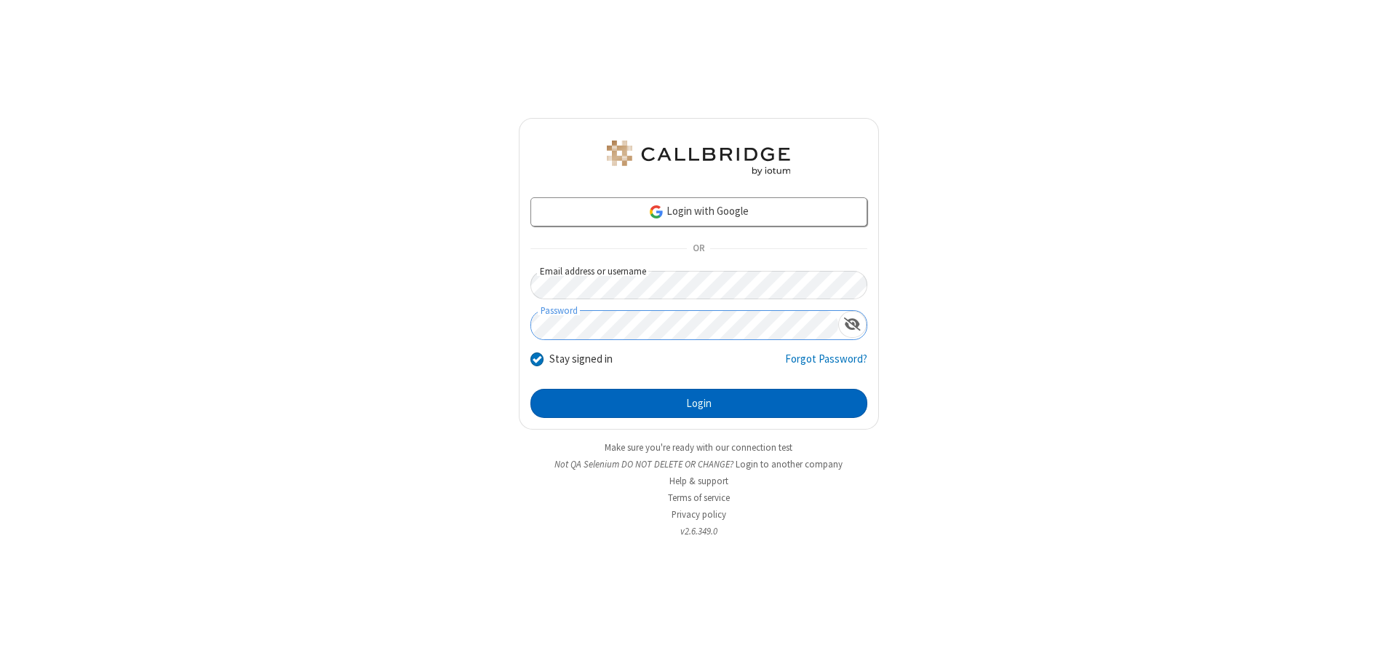
click at [699, 403] on button "Login" at bounding box center [698, 403] width 337 height 29
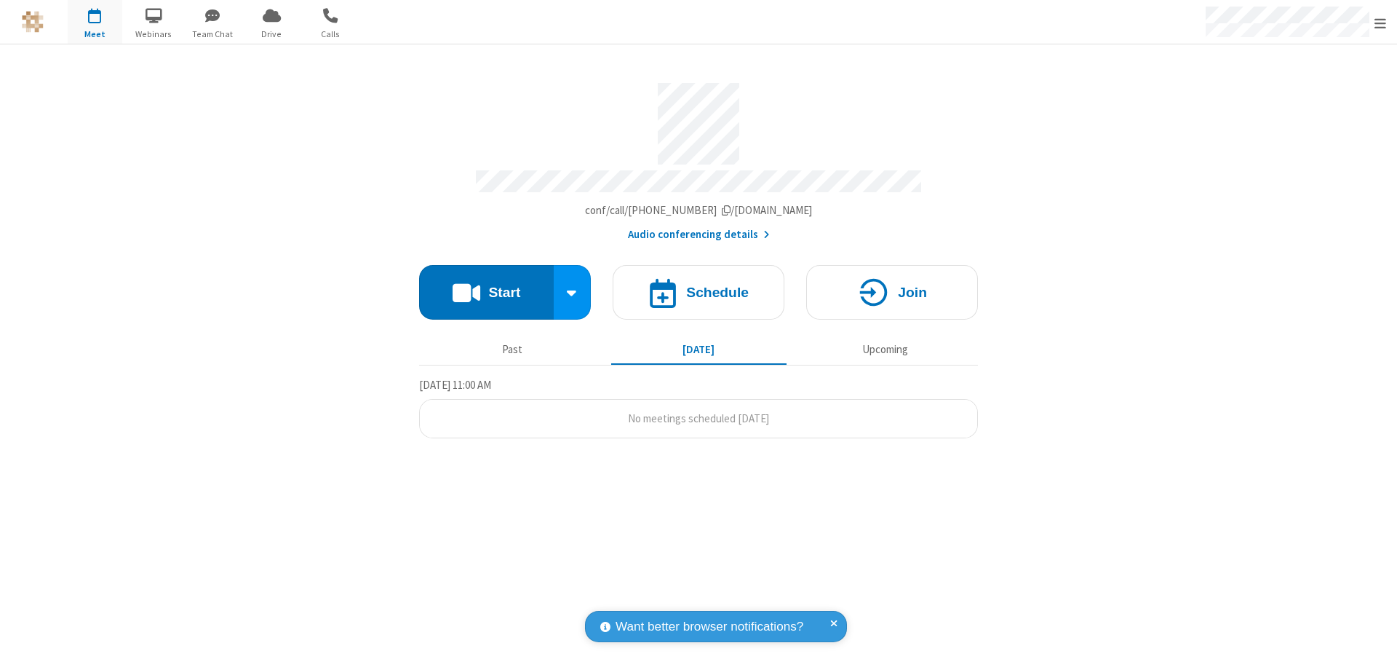
click at [486, 285] on button "Start" at bounding box center [486, 292] width 135 height 55
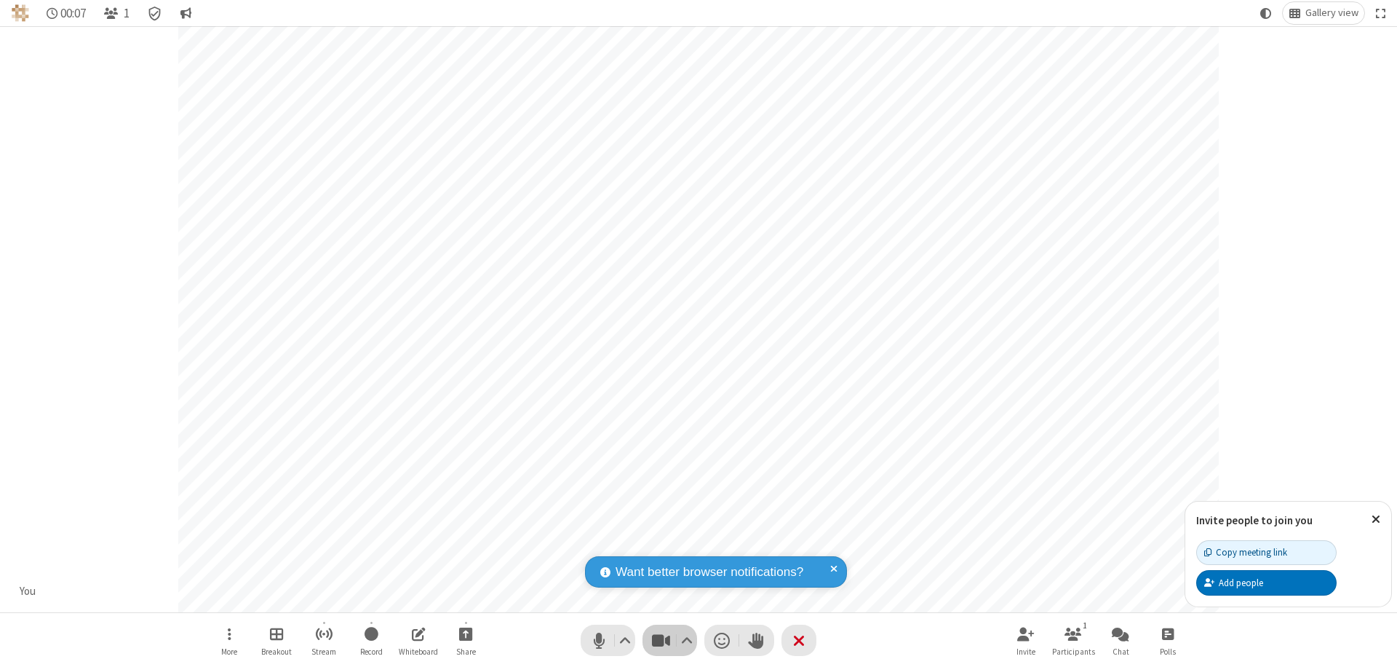
click at [661, 640] on span "Stop video (⌘+Shift+V)" at bounding box center [661, 639] width 22 height 21
click at [661, 640] on span "Start video (⌘+Shift+V)" at bounding box center [661, 639] width 22 height 21
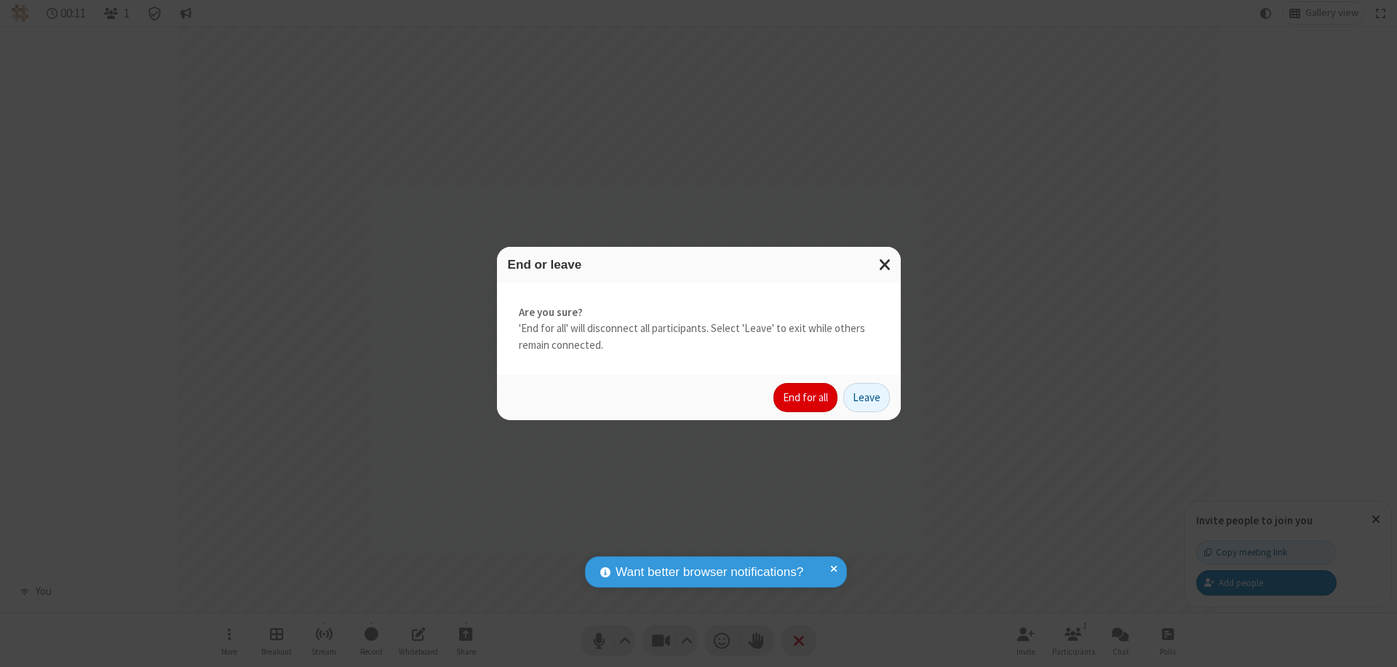
click at [806, 397] on button "End for all" at bounding box center [806, 397] width 64 height 29
